Goal: Task Accomplishment & Management: Manage account settings

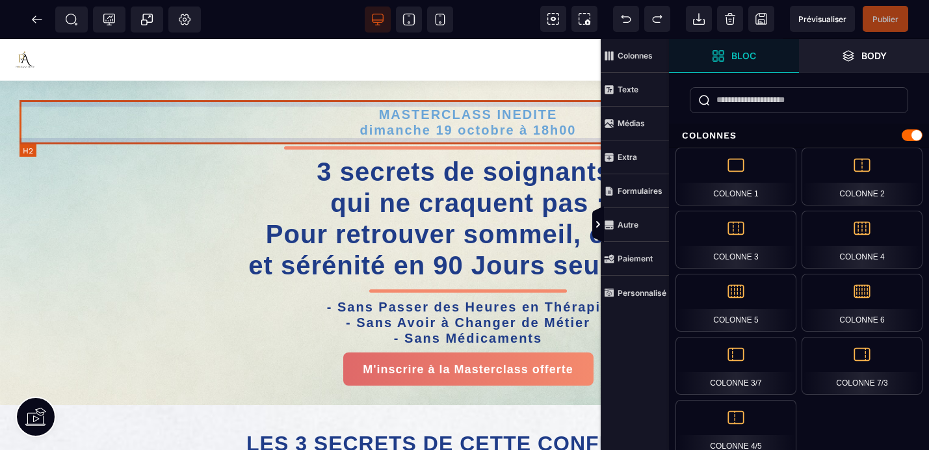
click at [552, 112] on h2 "MASTERCLASS INEDITE dimanche 19 octobre à 18h00" at bounding box center [467, 122] width 897 height 44
select select "***"
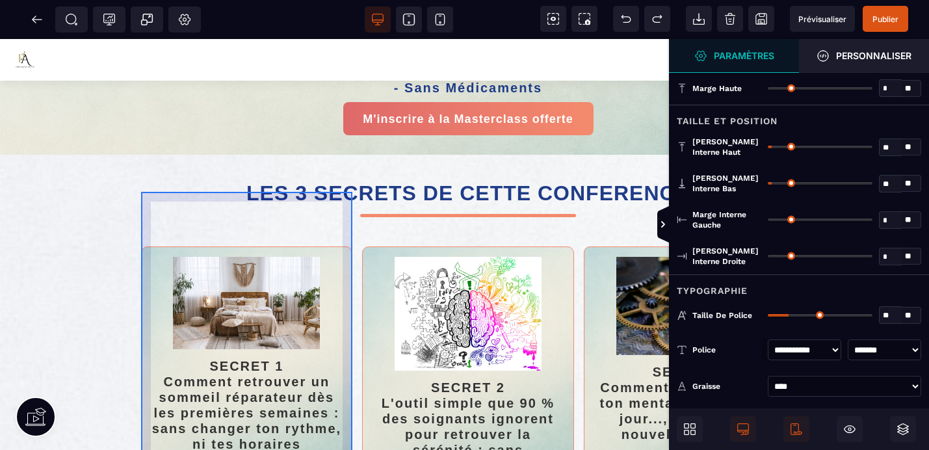
scroll to position [211, 0]
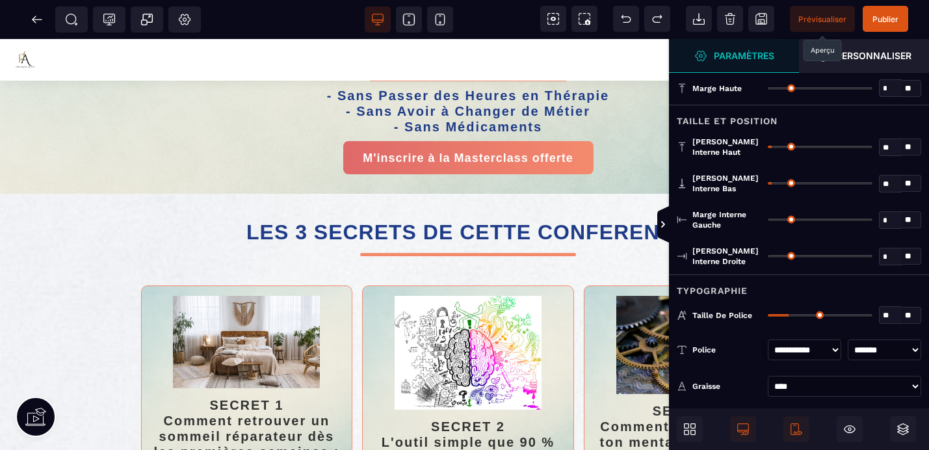
click at [829, 19] on span "Prévisualiser" at bounding box center [822, 19] width 48 height 10
click at [40, 19] on icon at bounding box center [37, 19] width 10 height 1
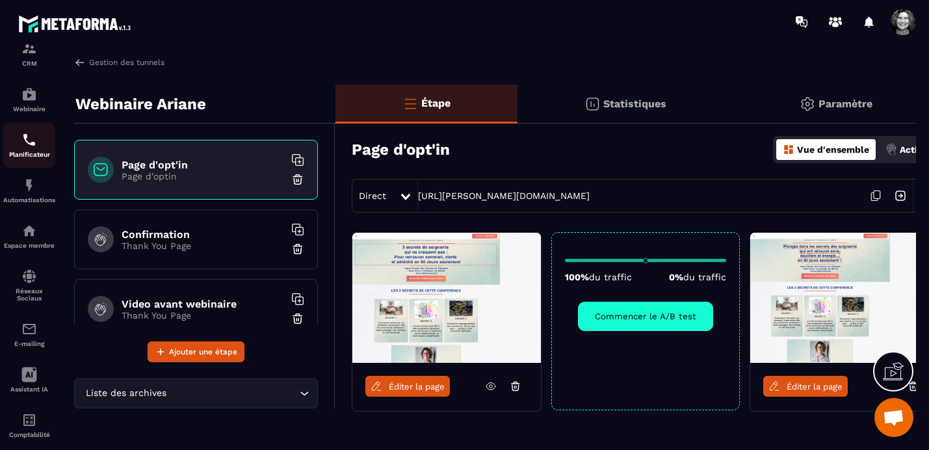
scroll to position [151, 0]
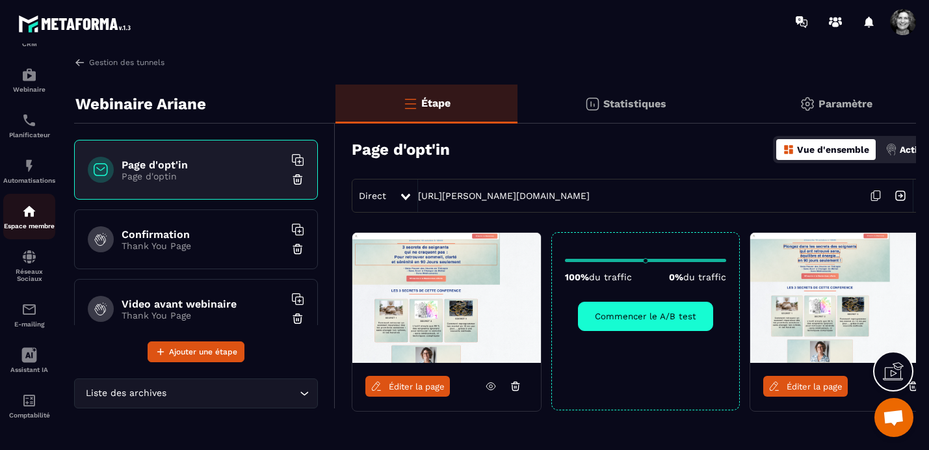
click at [31, 209] on img at bounding box center [29, 211] width 16 height 16
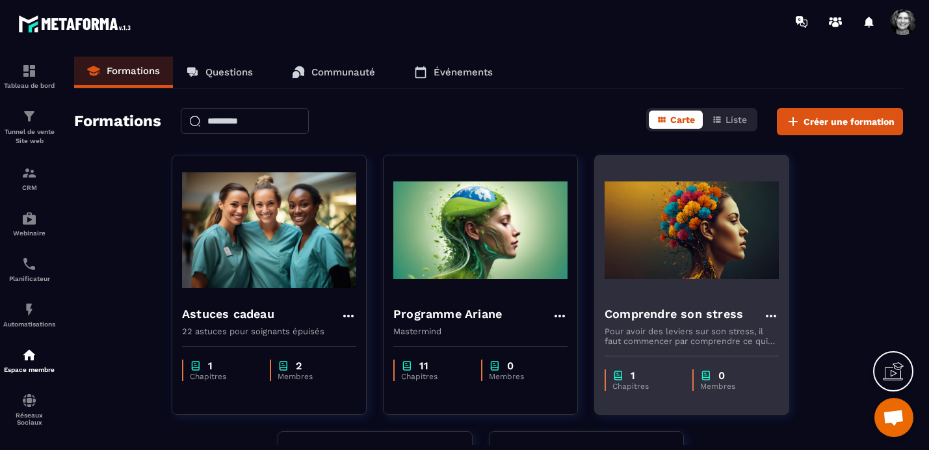
click at [676, 276] on img at bounding box center [691, 230] width 174 height 130
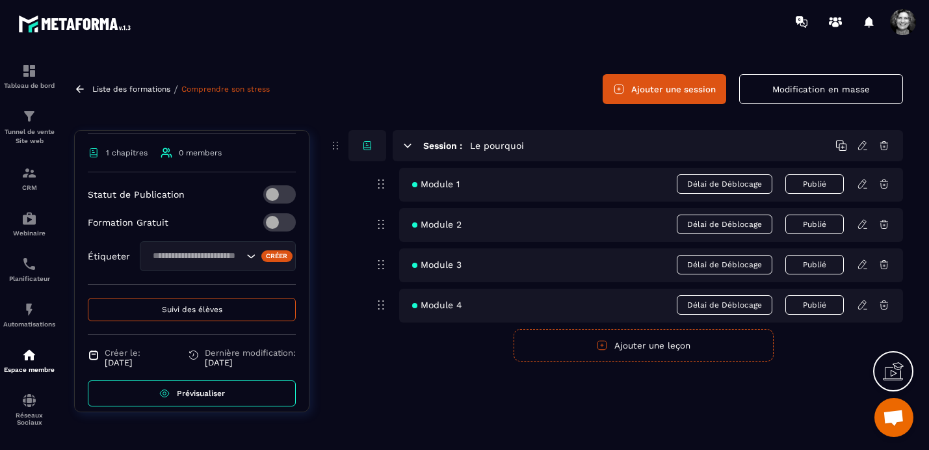
scroll to position [263, 0]
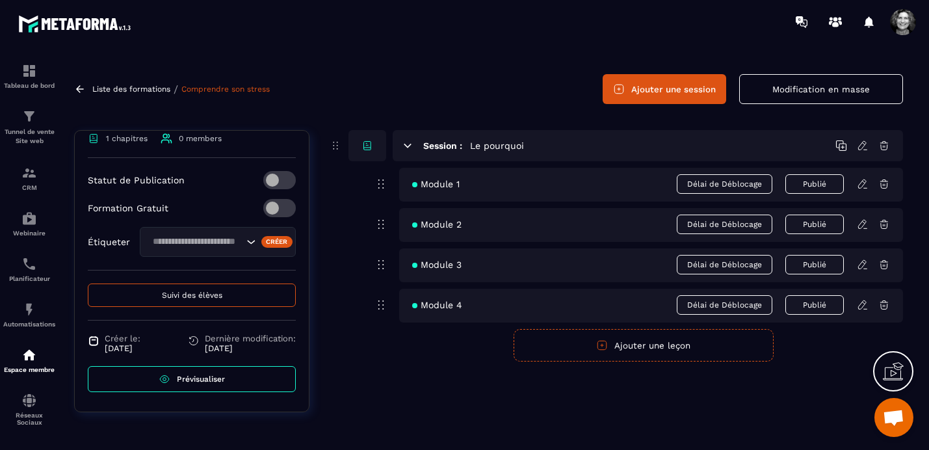
click at [289, 207] on span at bounding box center [279, 208] width 32 height 18
click at [248, 241] on icon "Search for option" at bounding box center [250, 241] width 13 height 13
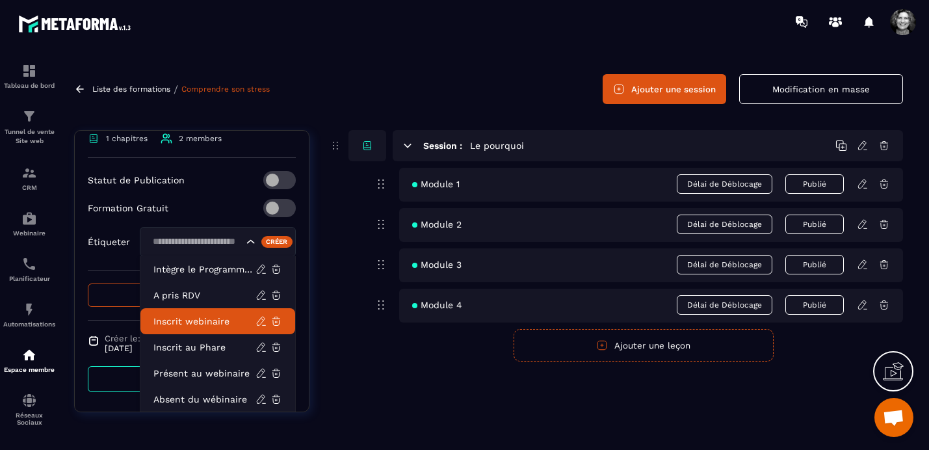
click at [200, 320] on p "Inscrit webinaire" at bounding box center [204, 321] width 102 height 13
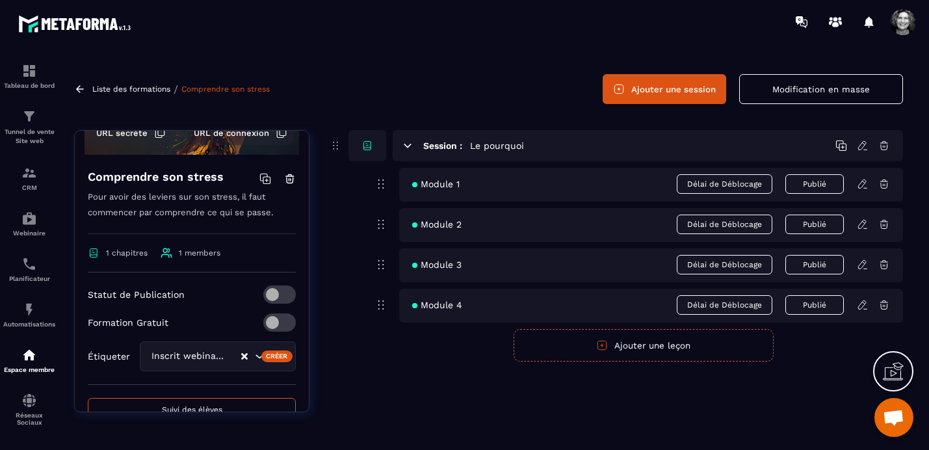
scroll to position [0, 0]
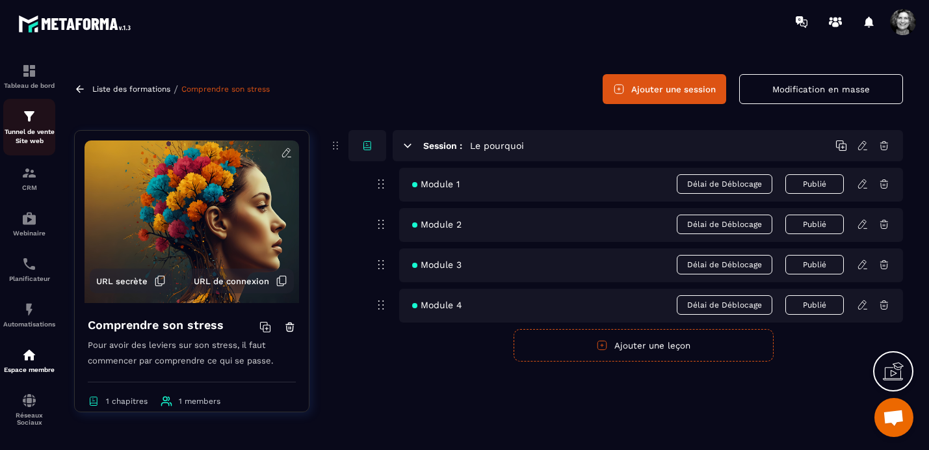
click at [27, 128] on p "Tunnel de vente Site web" at bounding box center [29, 136] width 52 height 18
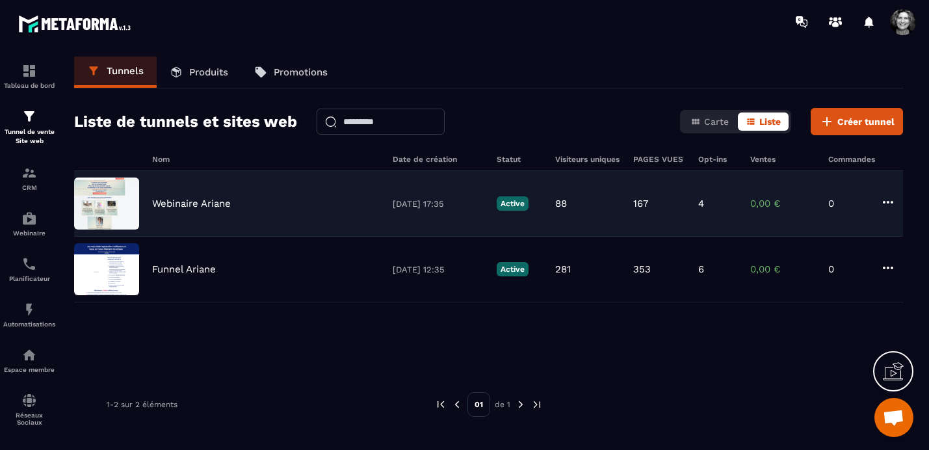
click at [201, 203] on p "Webinaire Ariane" at bounding box center [191, 204] width 79 height 12
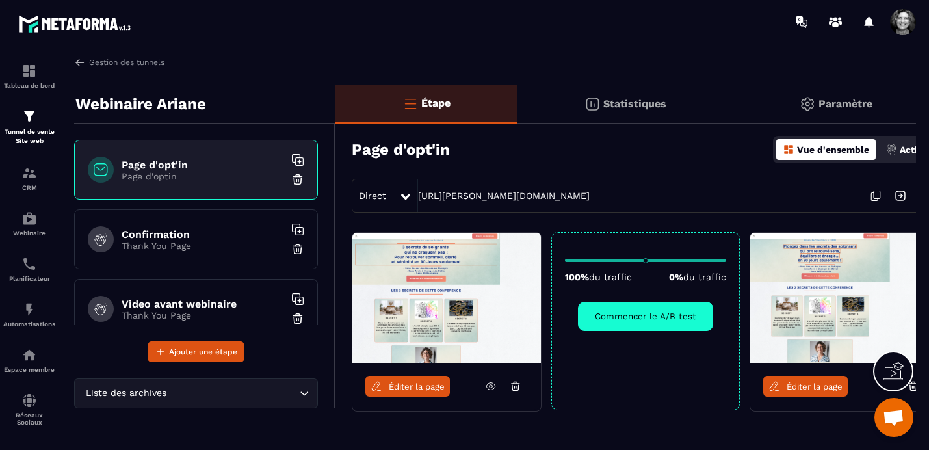
click at [416, 385] on span "Éditer la page" at bounding box center [417, 386] width 56 height 10
